Goal: Find specific page/section: Find specific page/section

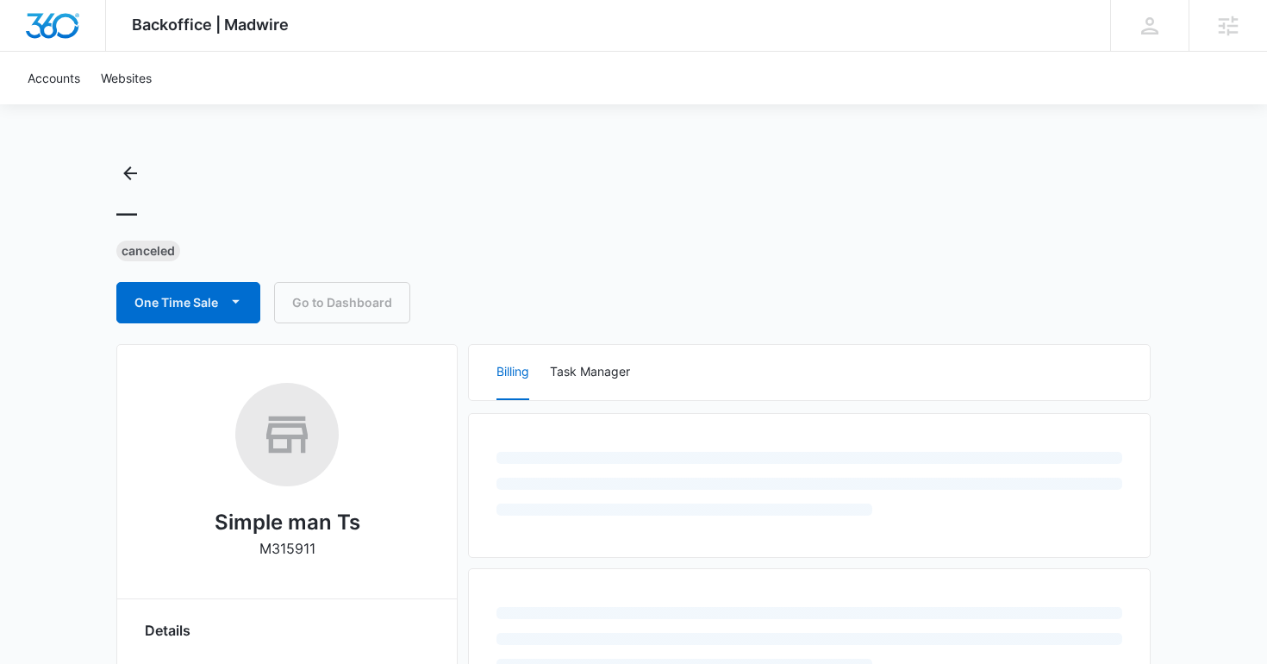
select select "US"
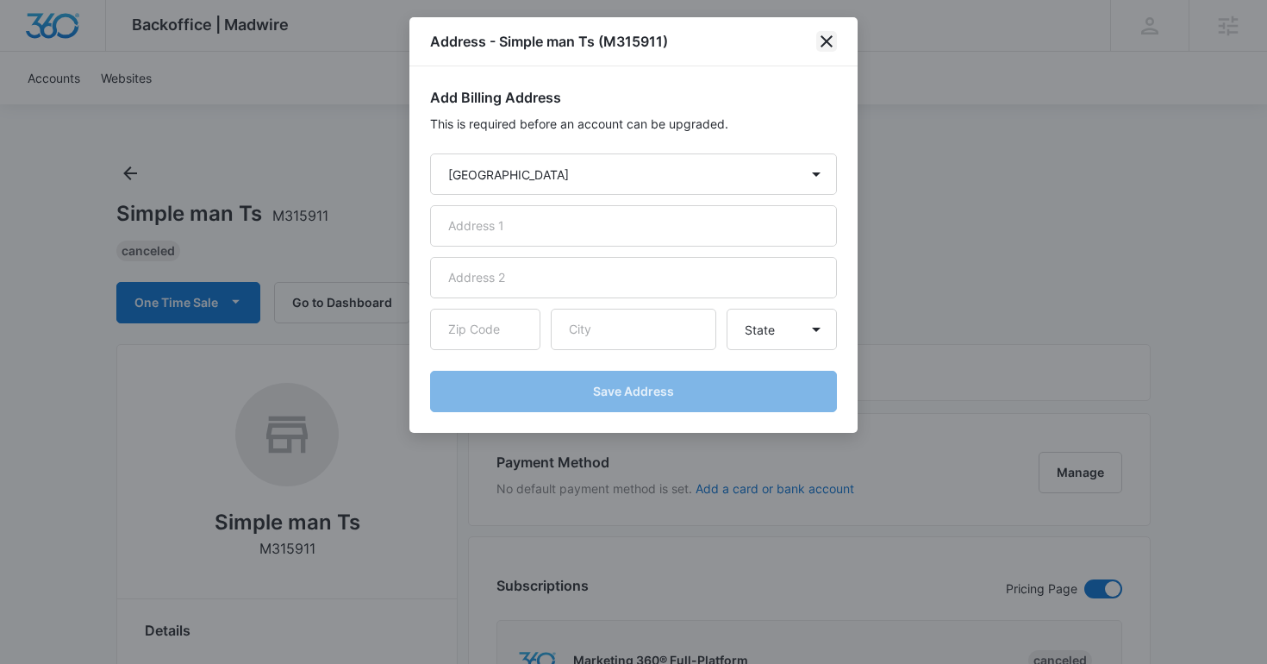
click at [833, 36] on icon "close" at bounding box center [826, 41] width 21 height 21
